Goal: Task Accomplishment & Management: Manage account settings

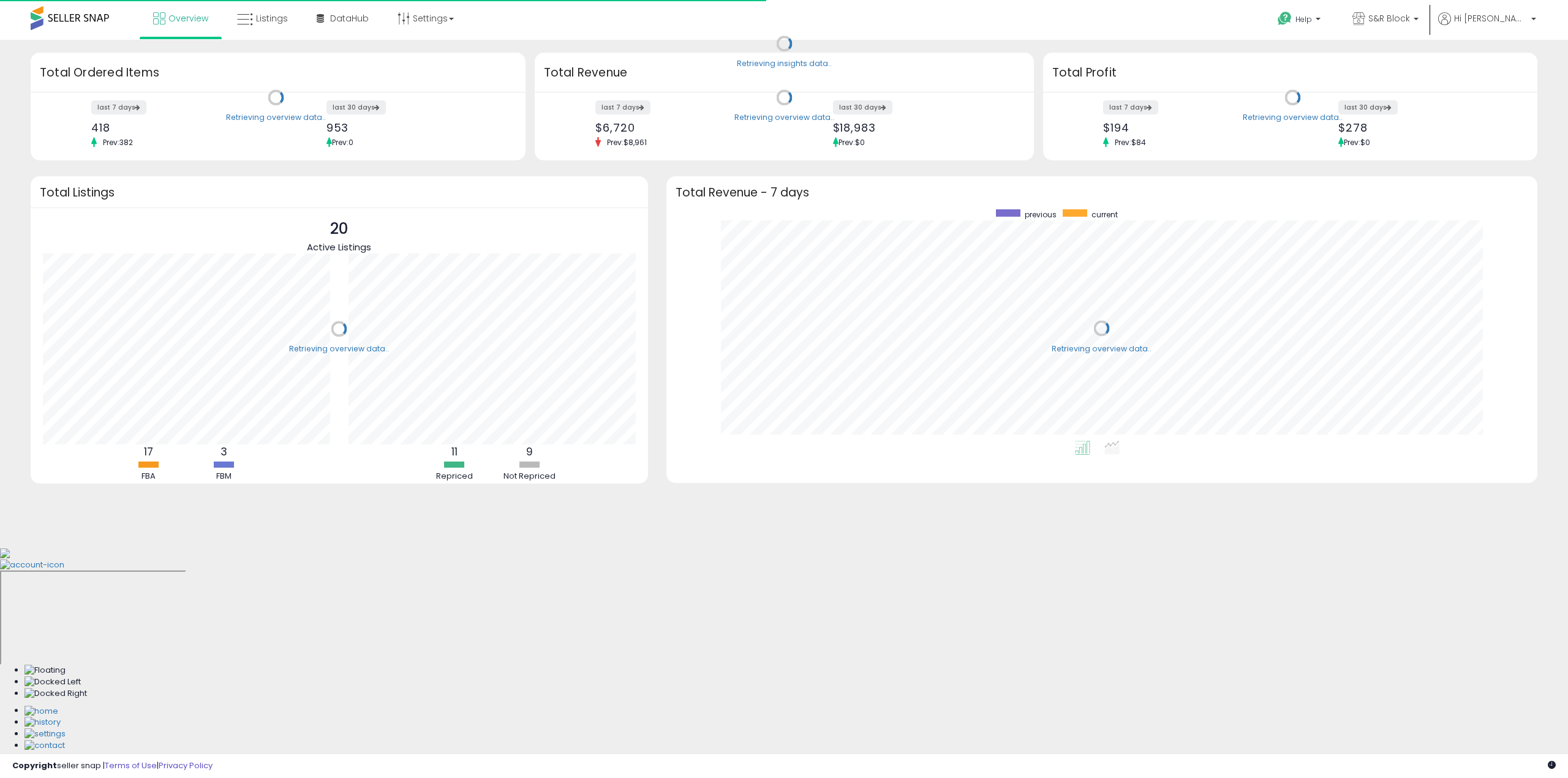
scroll to position [231, 847]
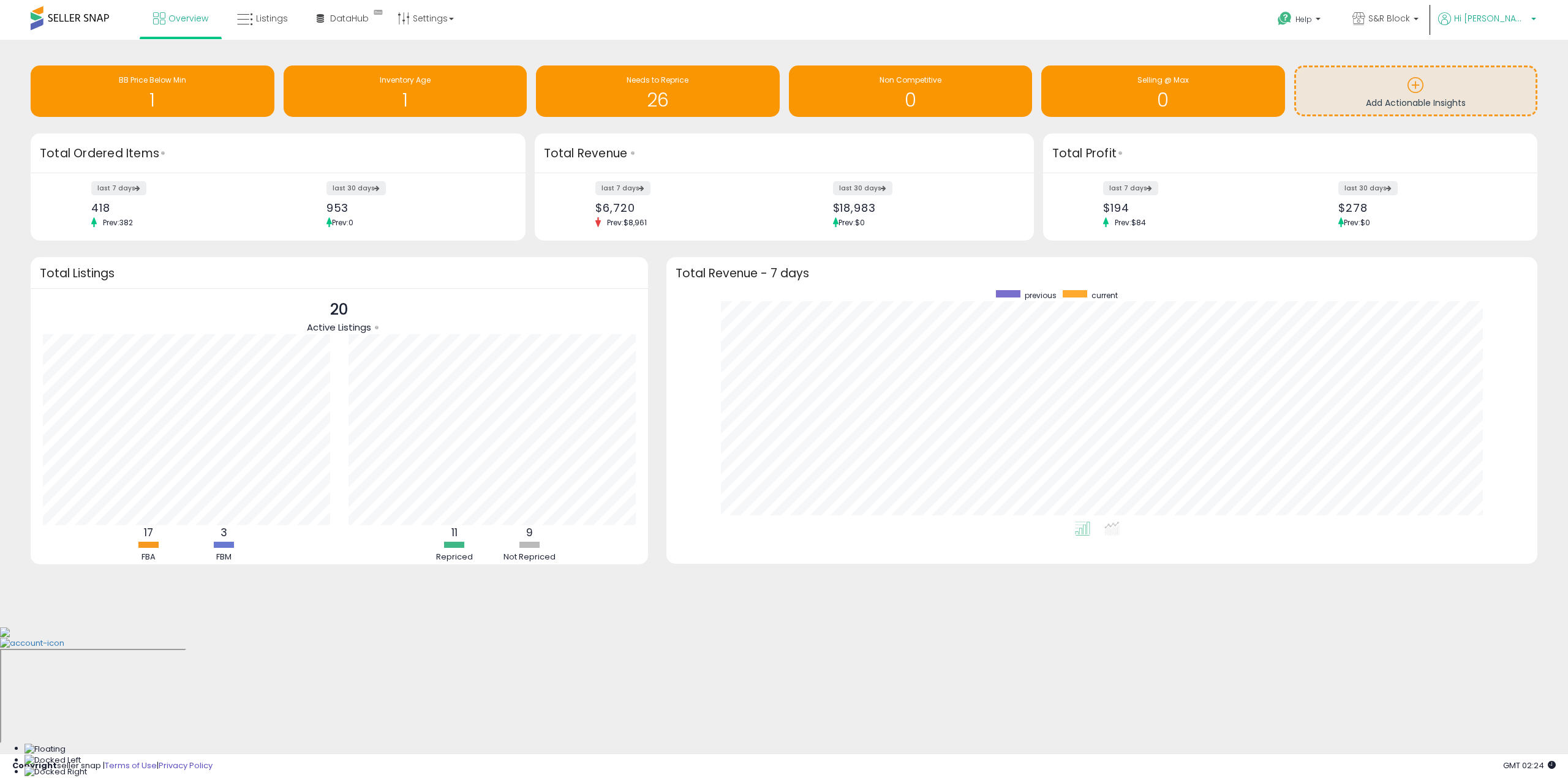
click at [1513, 17] on span "Hi [PERSON_NAME]" at bounding box center [1490, 19] width 73 height 12
click at [1510, 62] on link "Account" at bounding box center [1508, 65] width 33 height 12
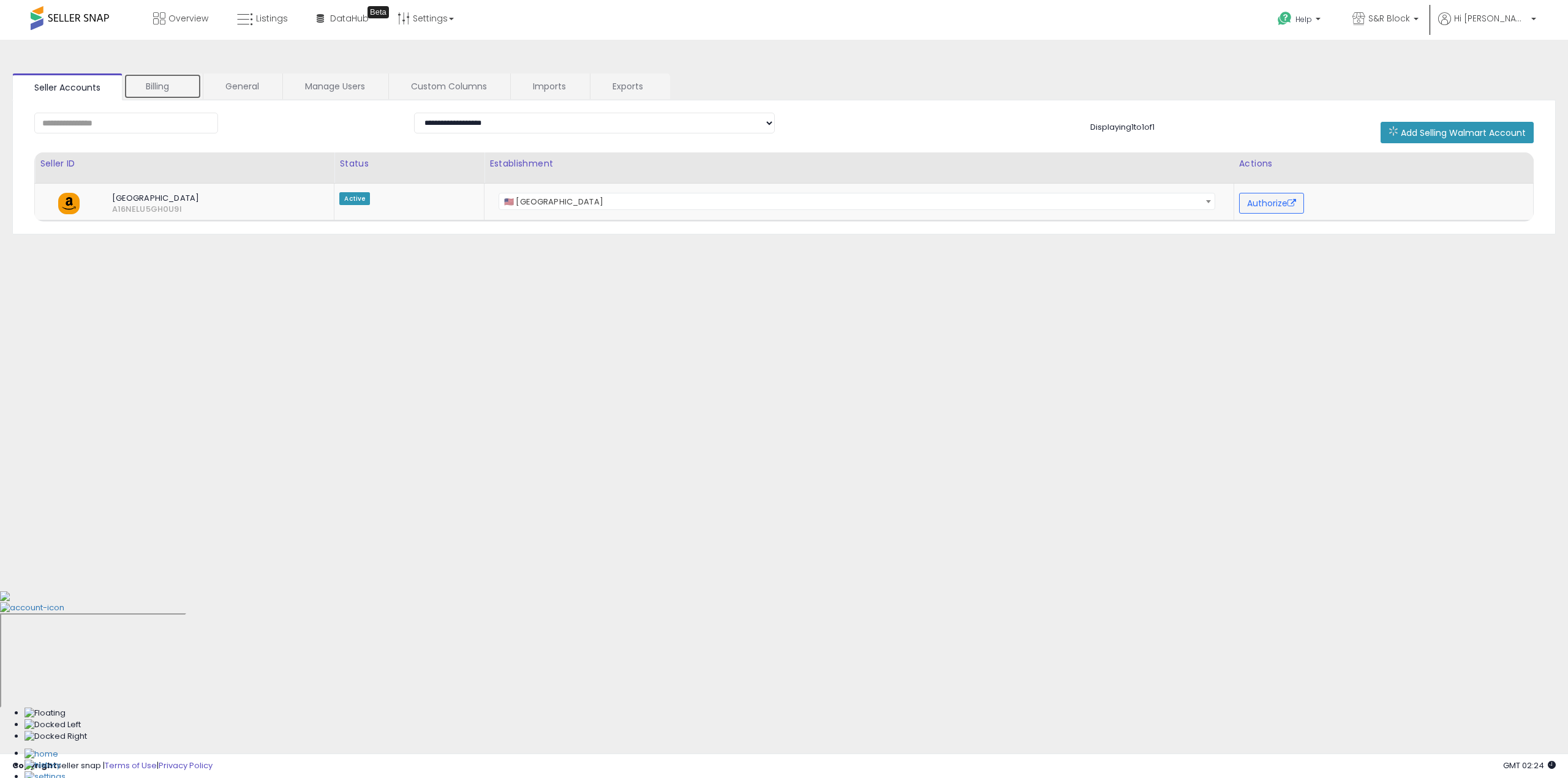
click at [157, 84] on link "Billing" at bounding box center [163, 86] width 78 height 26
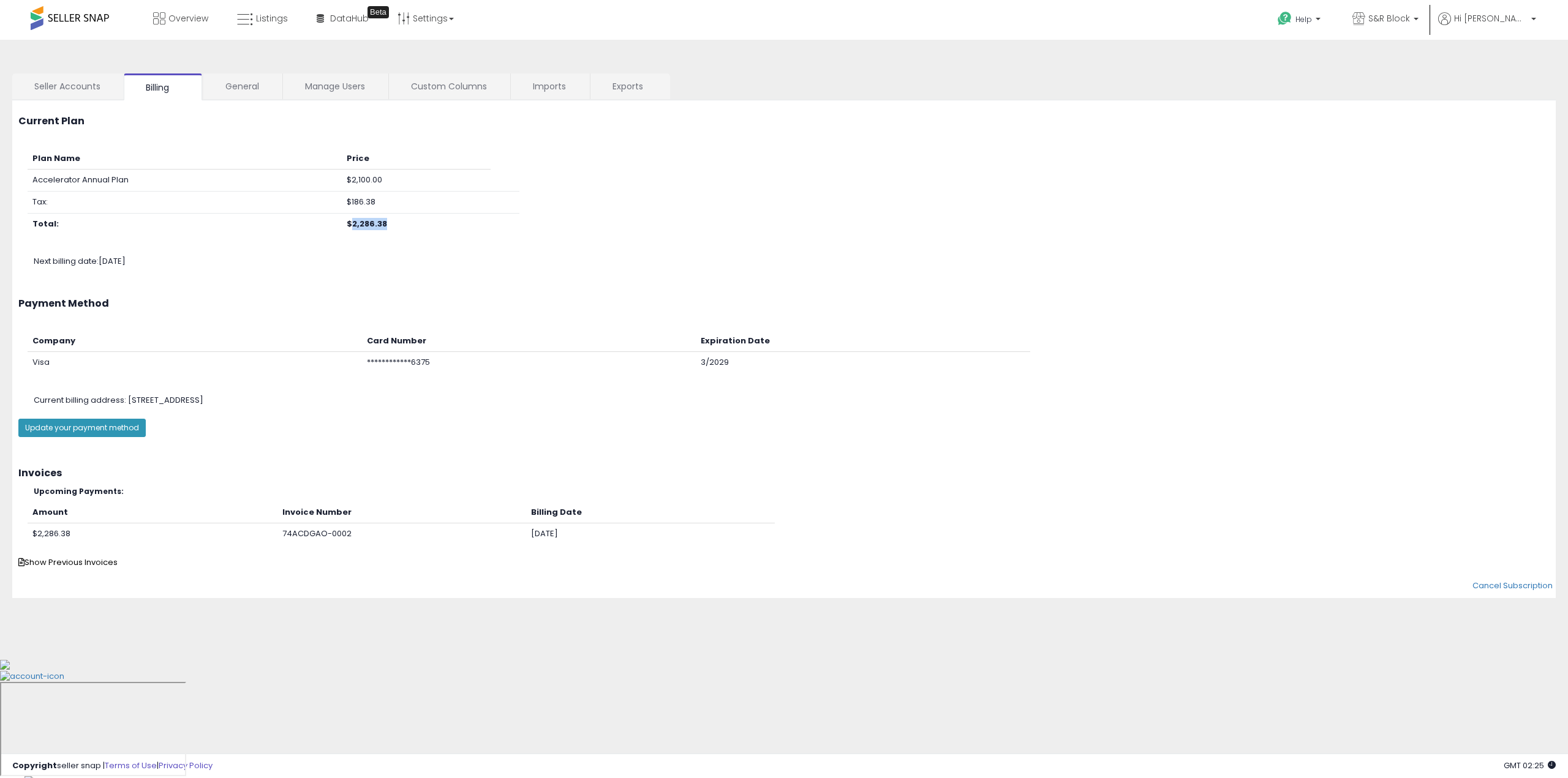
drag, startPoint x: 352, startPoint y: 224, endPoint x: 389, endPoint y: 222, distance: 37.1
click at [389, 222] on td "$2,286.38" at bounding box center [416, 224] width 149 height 21
copy b "2,286.38"
